Goal: Task Accomplishment & Management: Complete application form

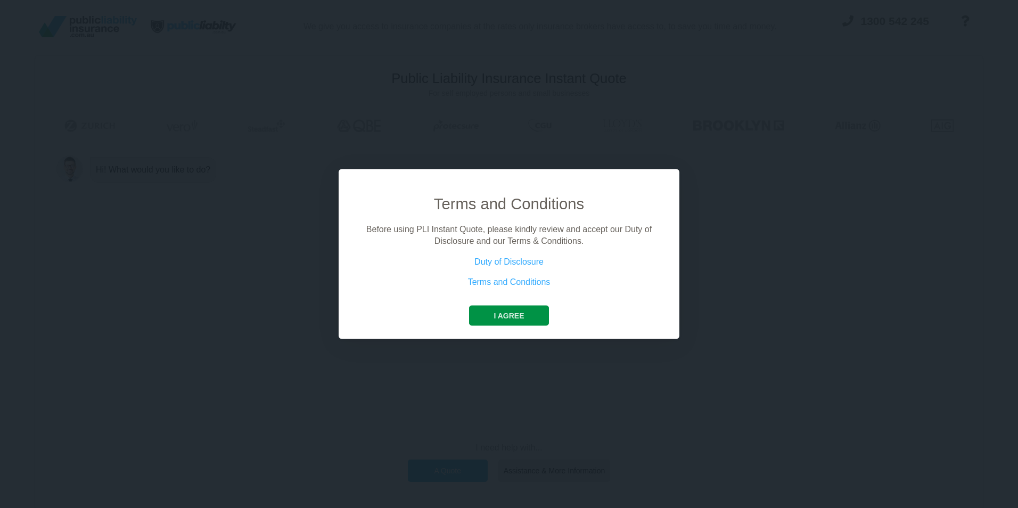
click at [506, 313] on button "I agree" at bounding box center [508, 315] width 79 height 20
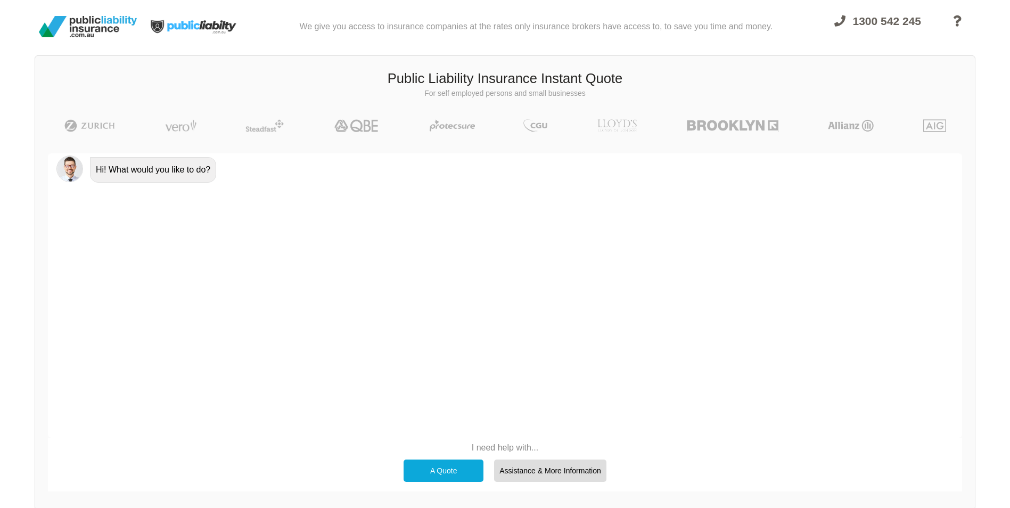
scroll to position [74, 0]
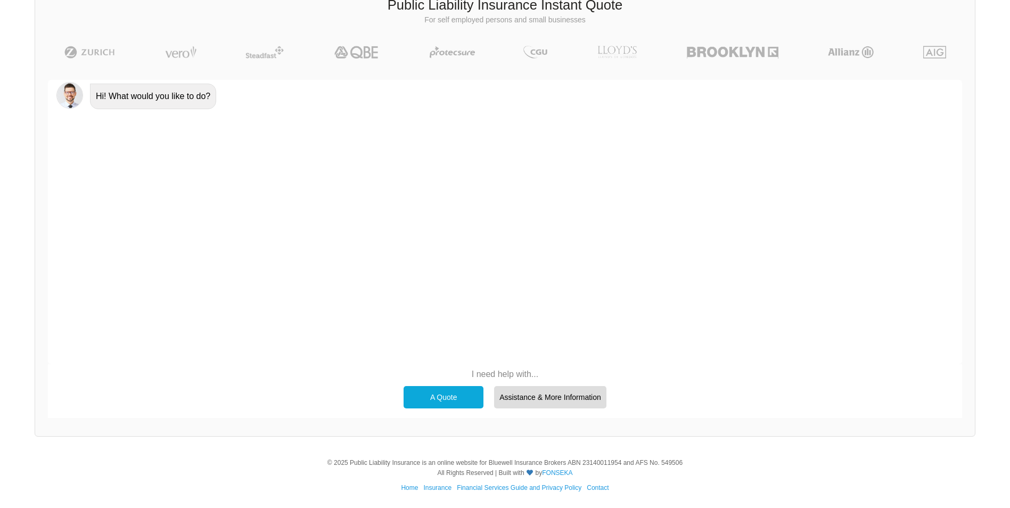
click at [443, 401] on div "A Quote" at bounding box center [444, 397] width 80 height 22
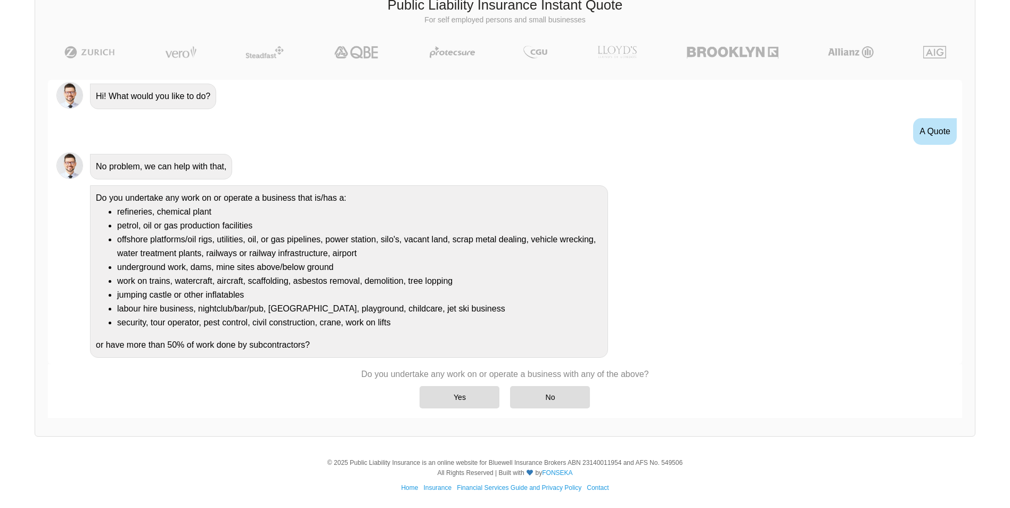
scroll to position [7, 0]
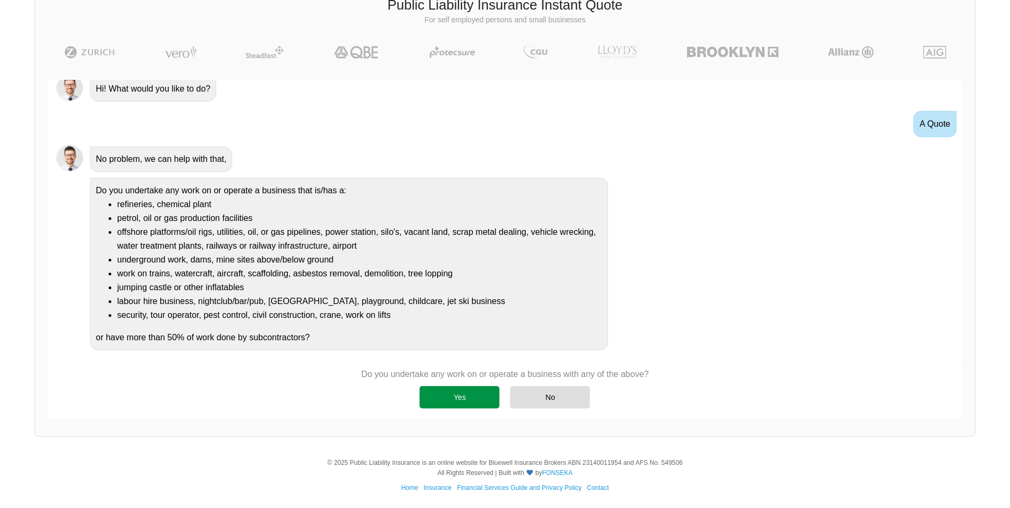
click at [476, 402] on div "Yes" at bounding box center [460, 397] width 80 height 22
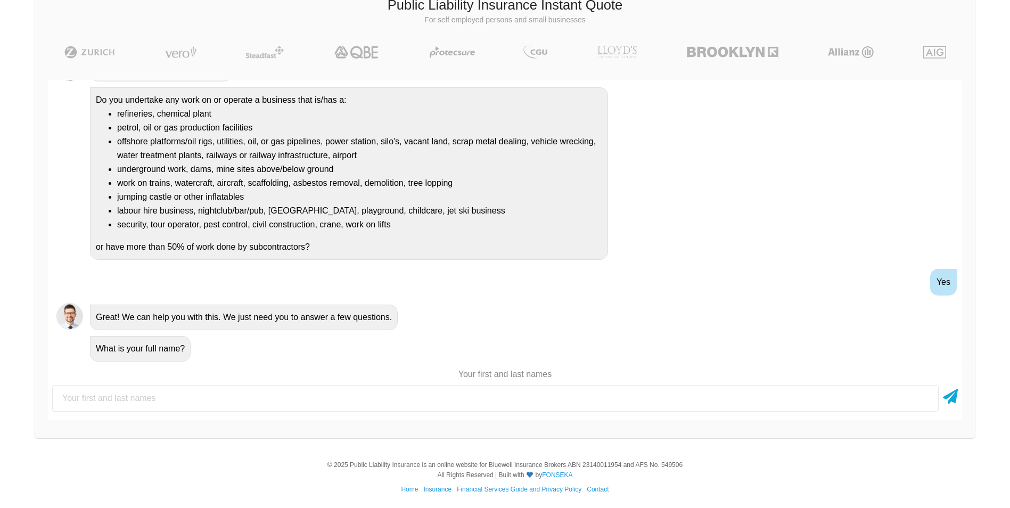
scroll to position [109, 0]
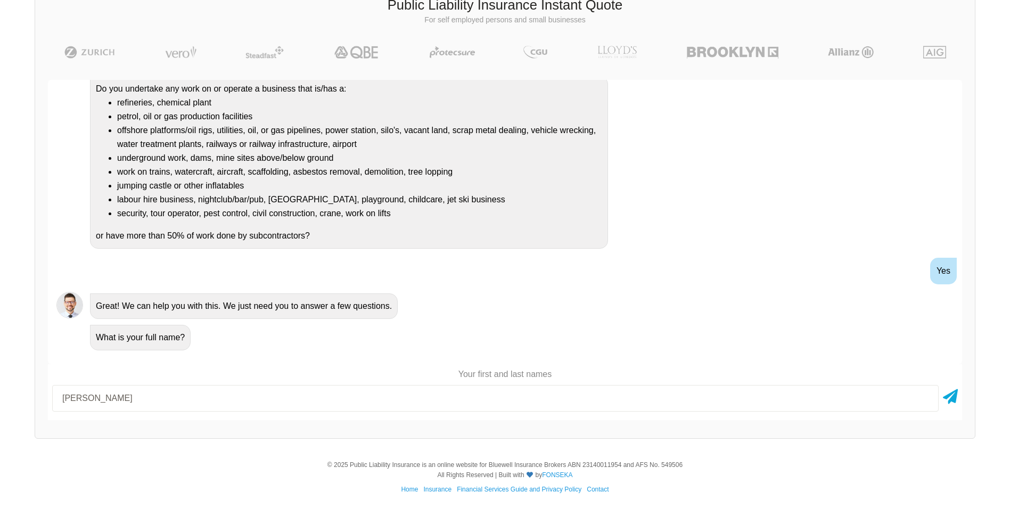
type input "[PERSON_NAME]"
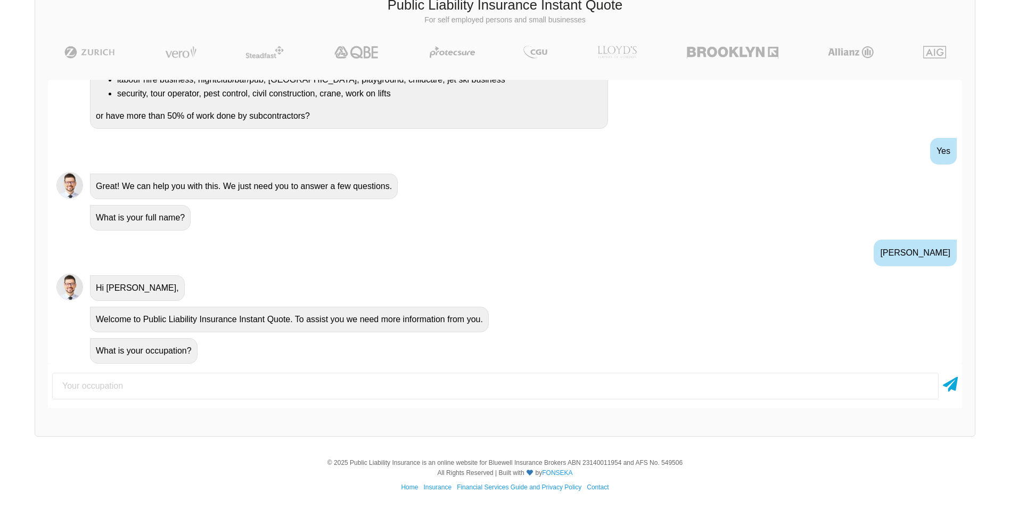
scroll to position [231, 0]
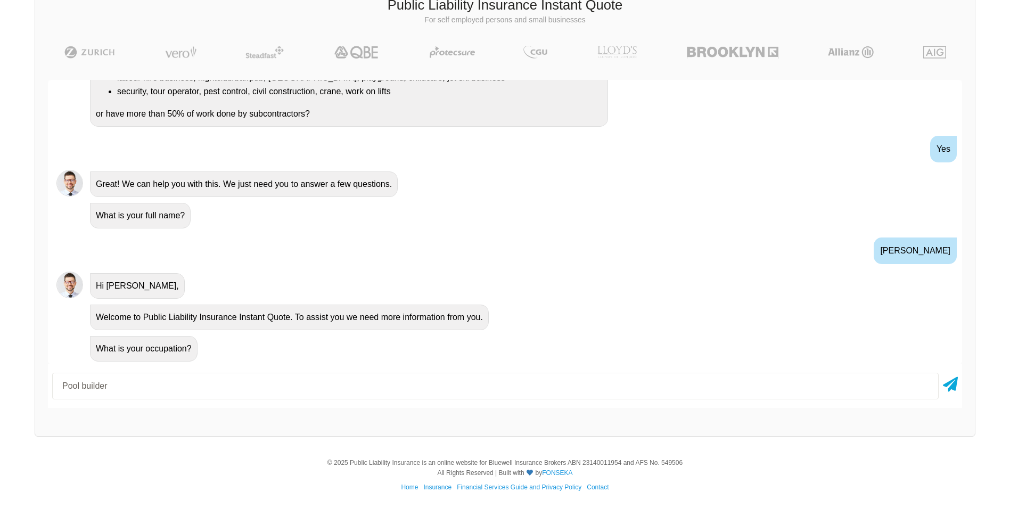
type input "Pool builder"
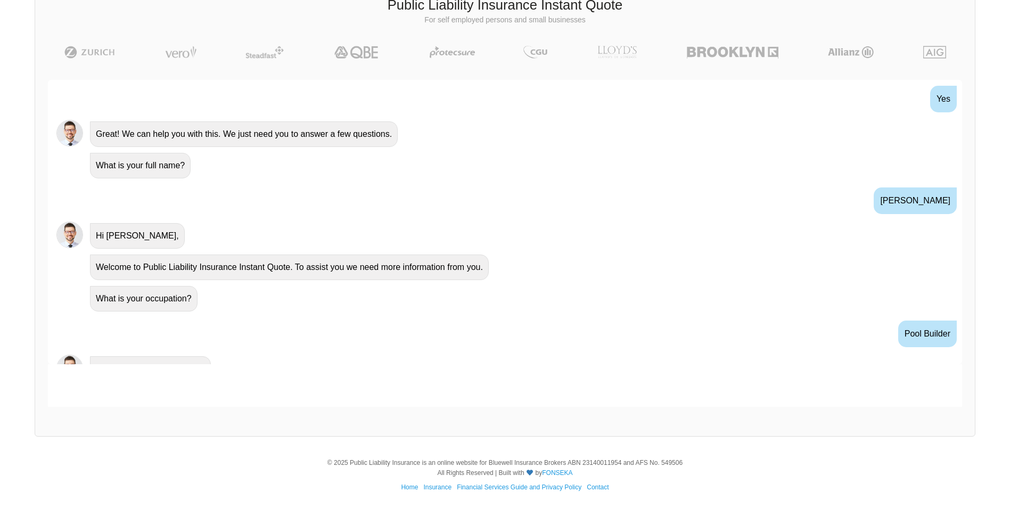
scroll to position [301, 0]
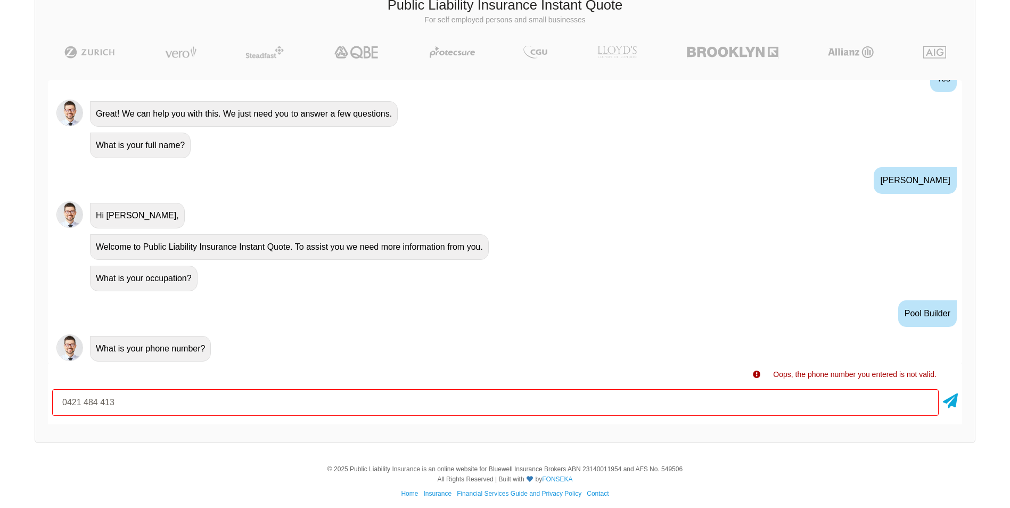
click at [100, 402] on input "0421 484 413" at bounding box center [495, 402] width 887 height 27
type input "0421484413"
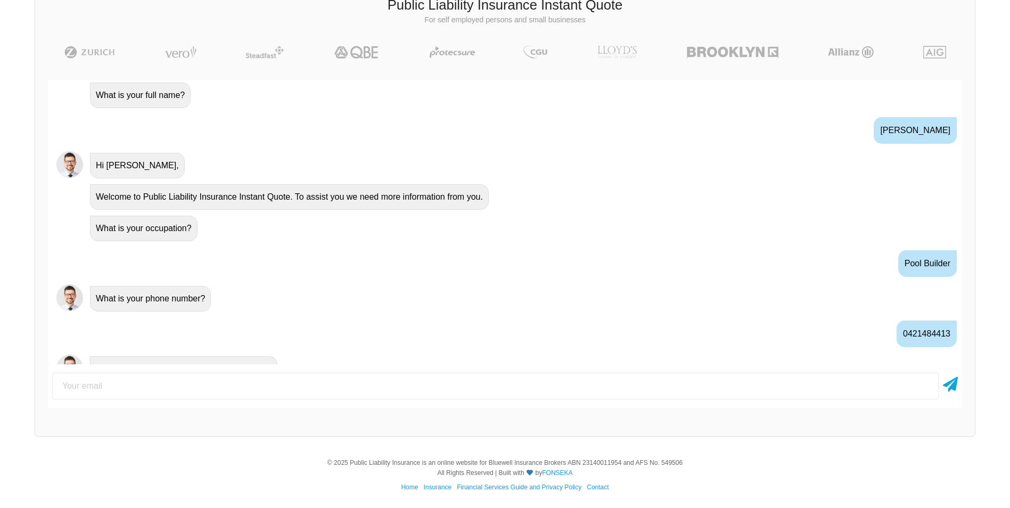
scroll to position [372, 0]
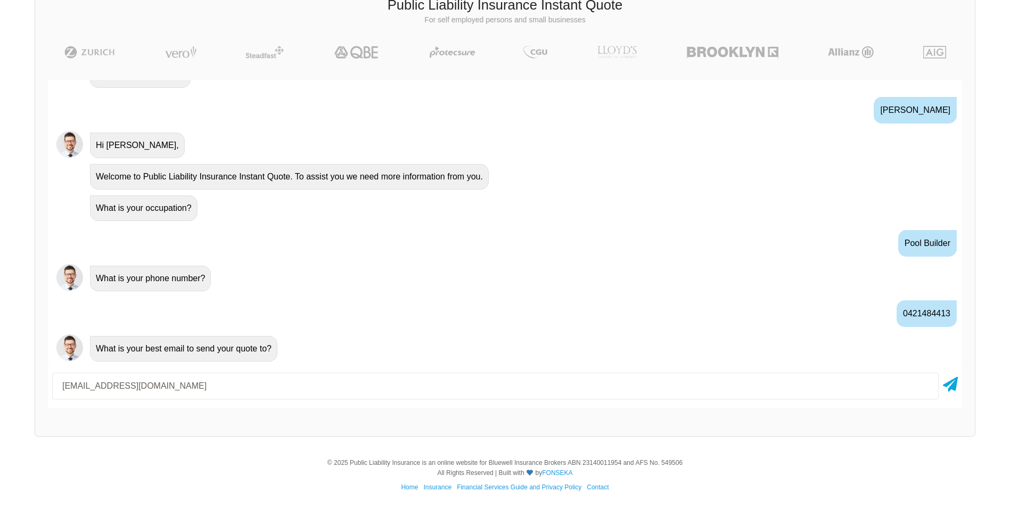
type input "[EMAIL_ADDRESS][DOMAIN_NAME]"
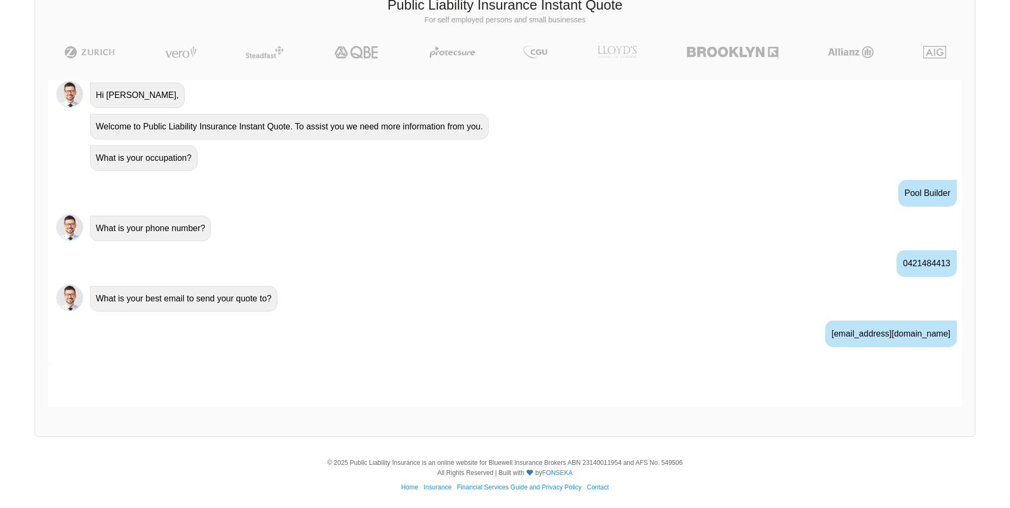
scroll to position [442, 0]
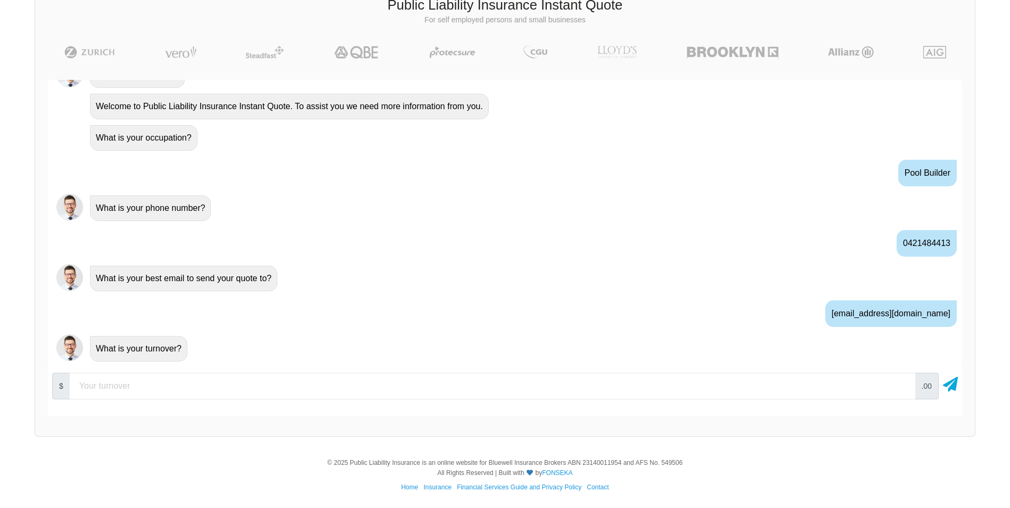
type input "1"
type input "1000000"
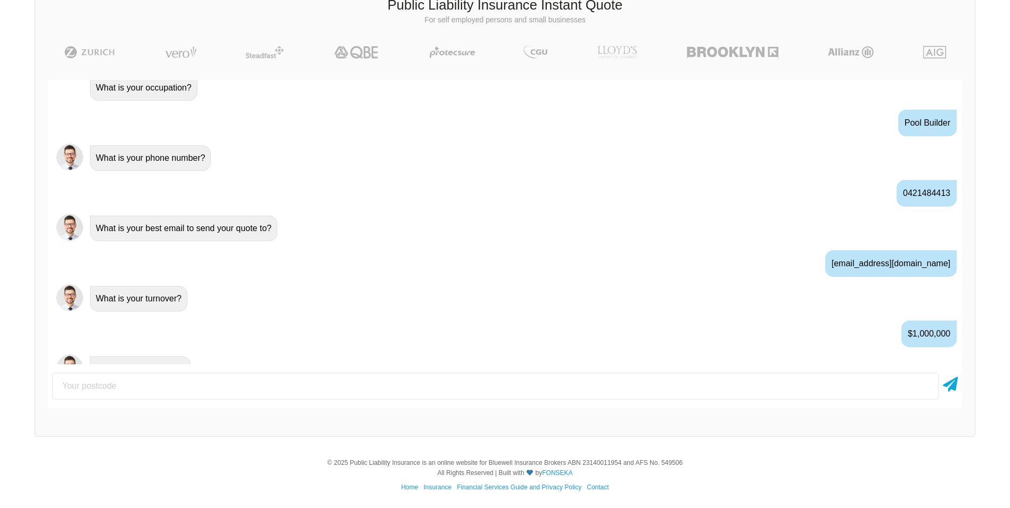
scroll to position [512, 0]
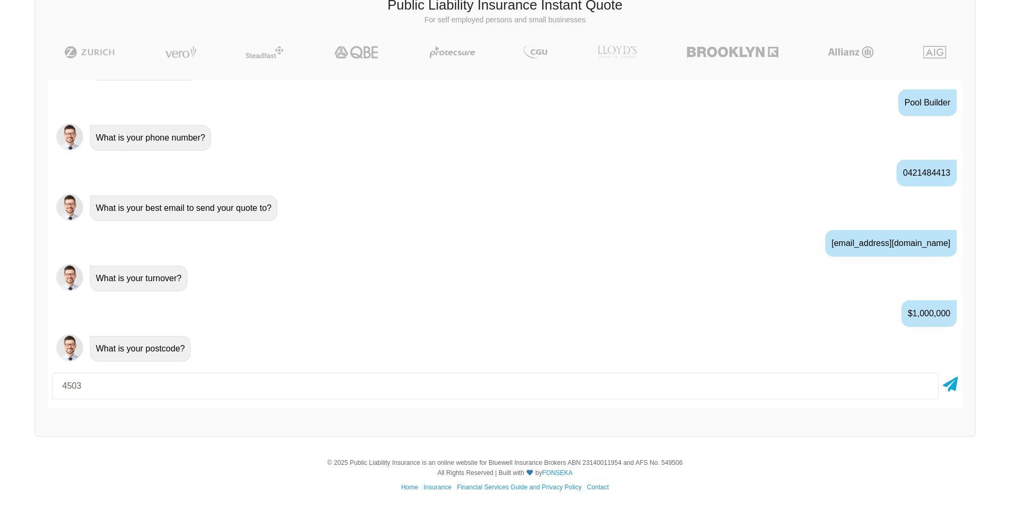
type input "4503"
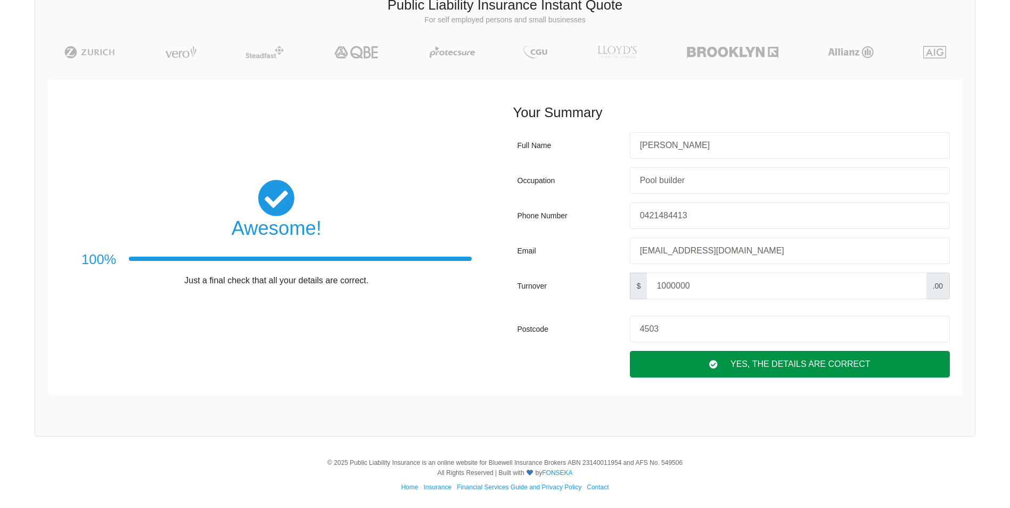
click at [754, 364] on div "Yes, The Details are correct" at bounding box center [790, 364] width 320 height 27
